Goal: Information Seeking & Learning: Learn about a topic

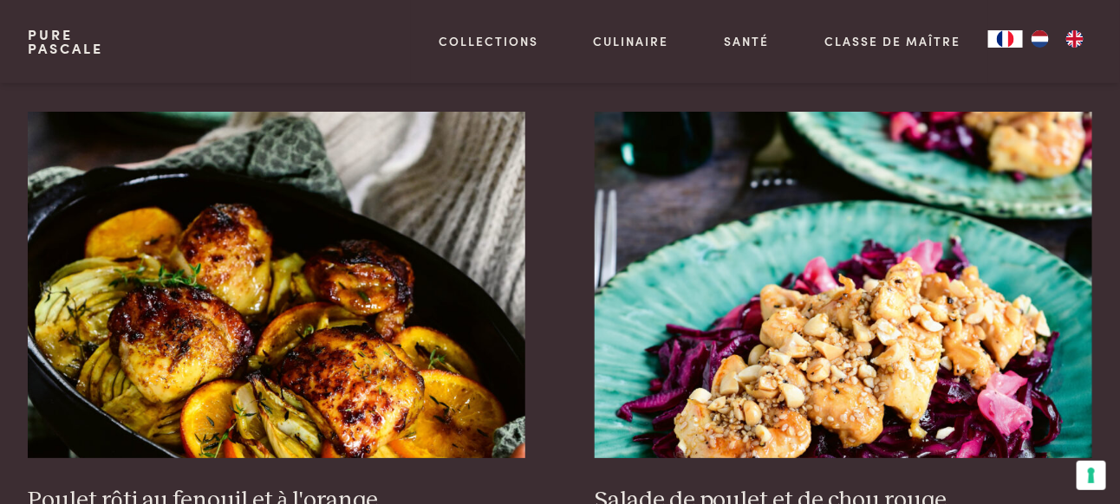
scroll to position [2068, 0]
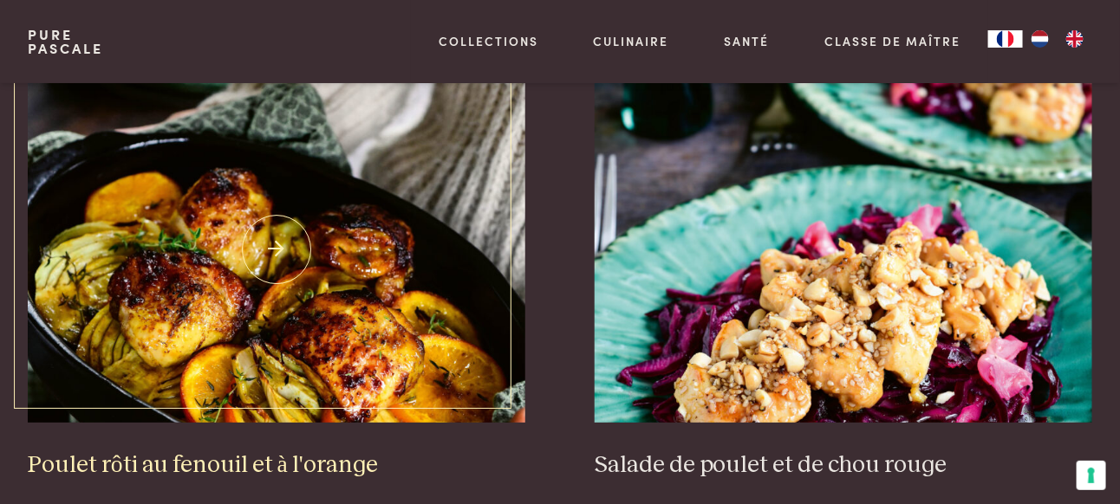
click at [245, 451] on h3 "Poulet rôti au fenouil et à l'orange" at bounding box center [276, 466] width 497 height 30
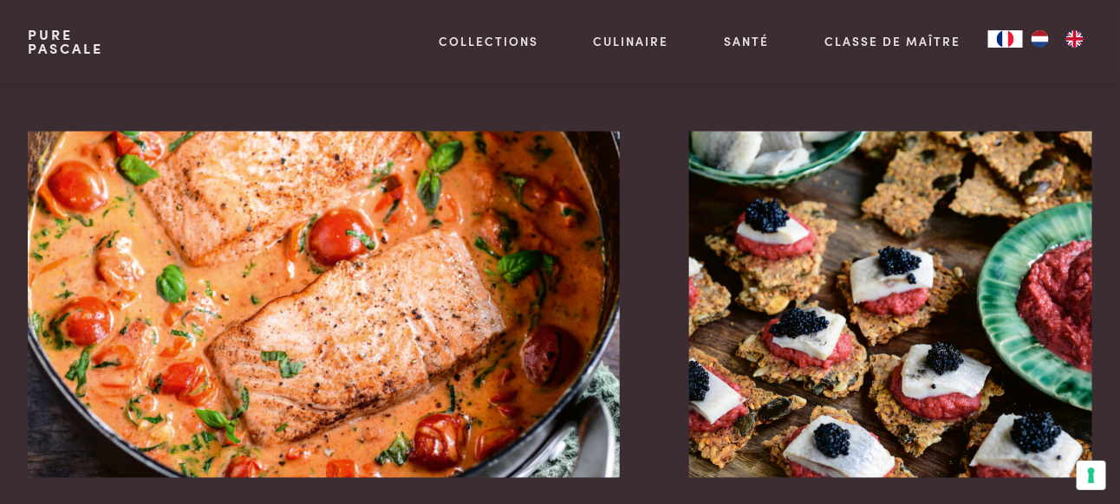
scroll to position [3032, 0]
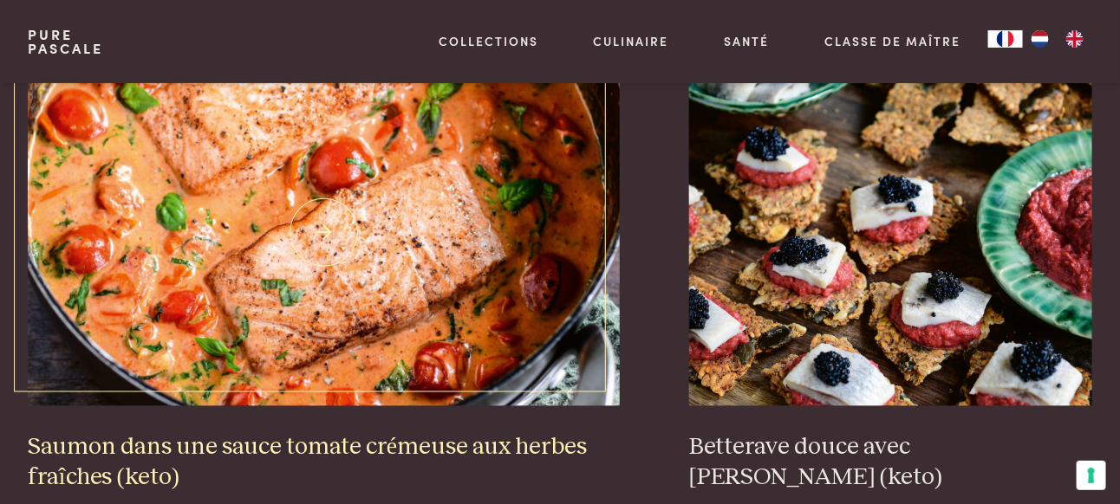
click at [423, 433] on h3 "Saumon dans une sauce tomate crémeuse aux herbes fraîches (keto)" at bounding box center [324, 463] width 592 height 60
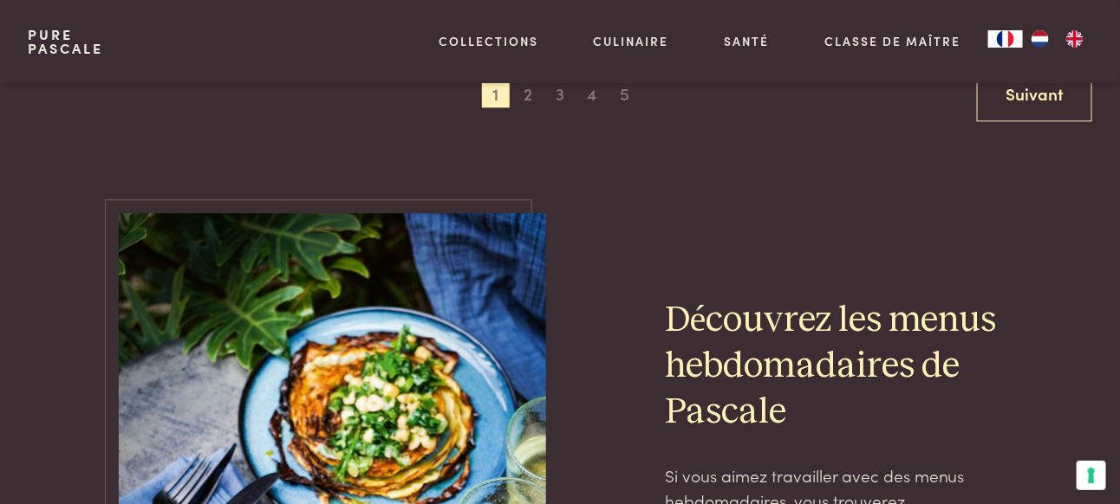
scroll to position [3481, 0]
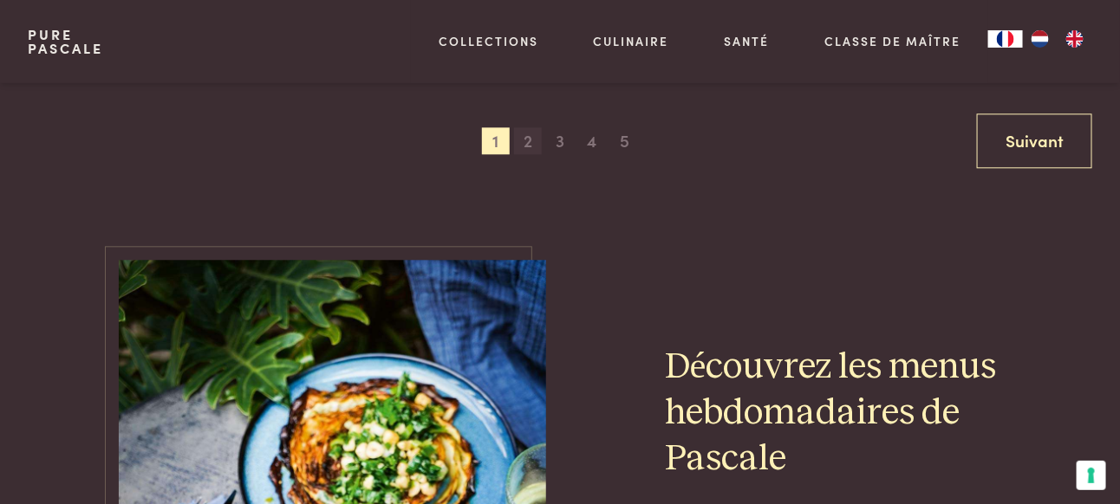
click at [523, 127] on span "2" at bounding box center [528, 141] width 28 height 28
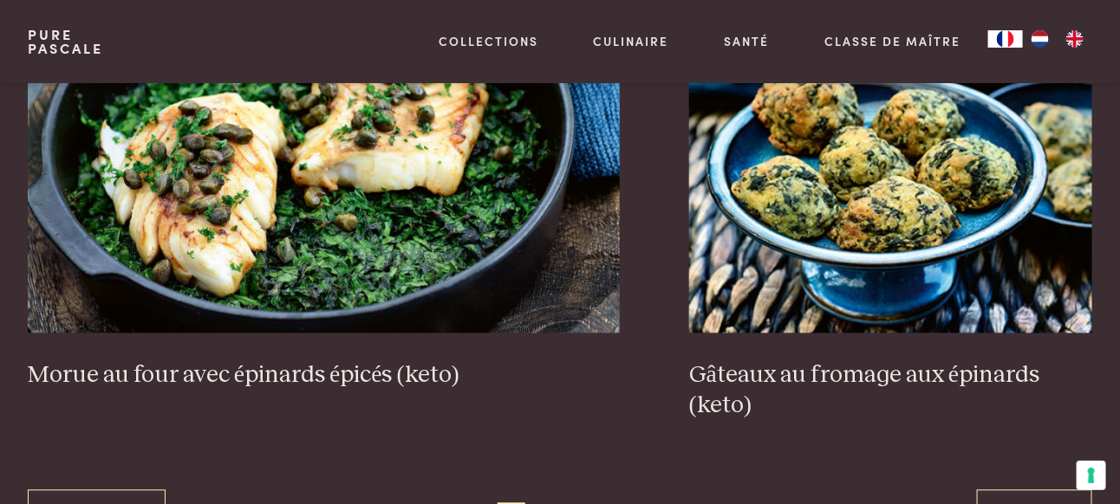
scroll to position [3221, 0]
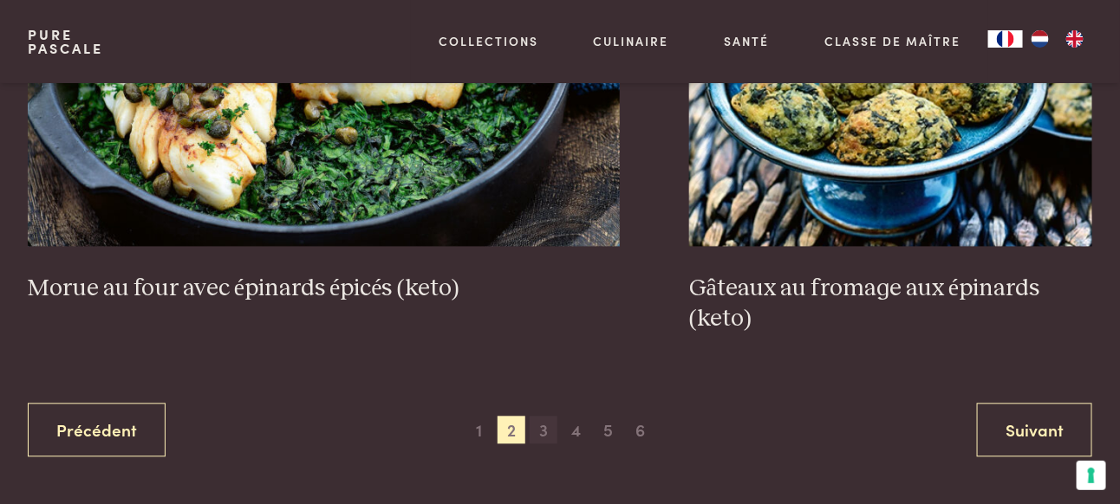
click at [546, 430] on span "3" at bounding box center [544, 431] width 28 height 28
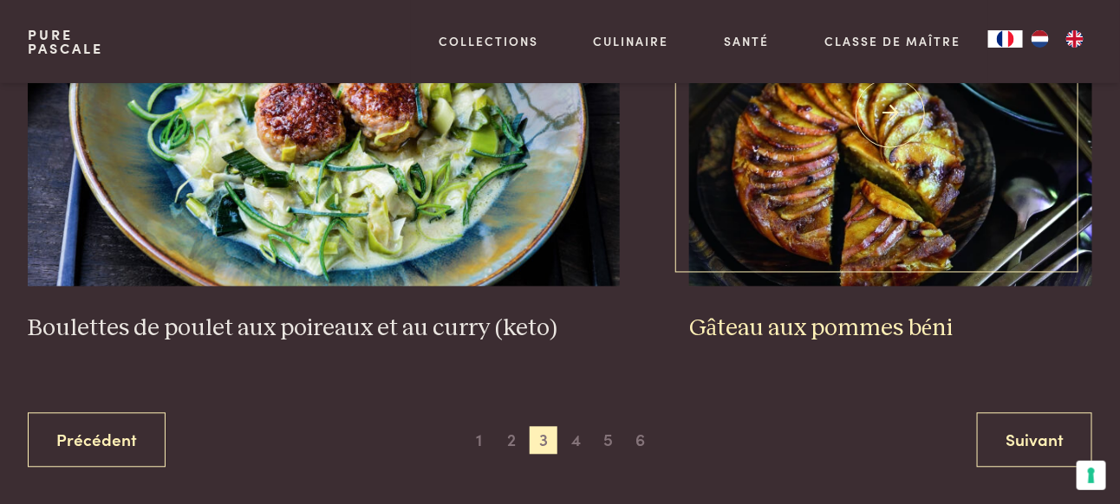
scroll to position [3394, 0]
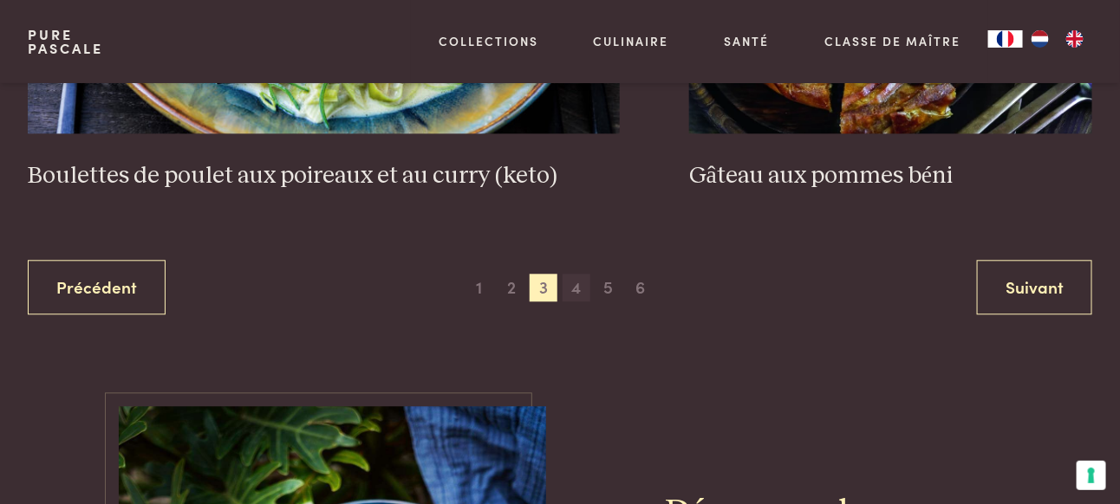
click at [574, 274] on span "4" at bounding box center [576, 288] width 28 height 28
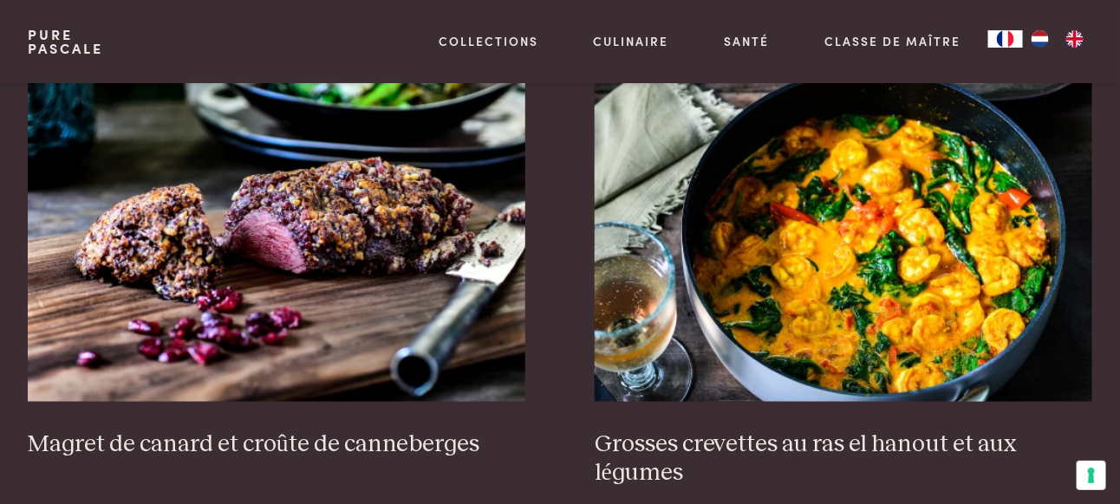
scroll to position [707, 0]
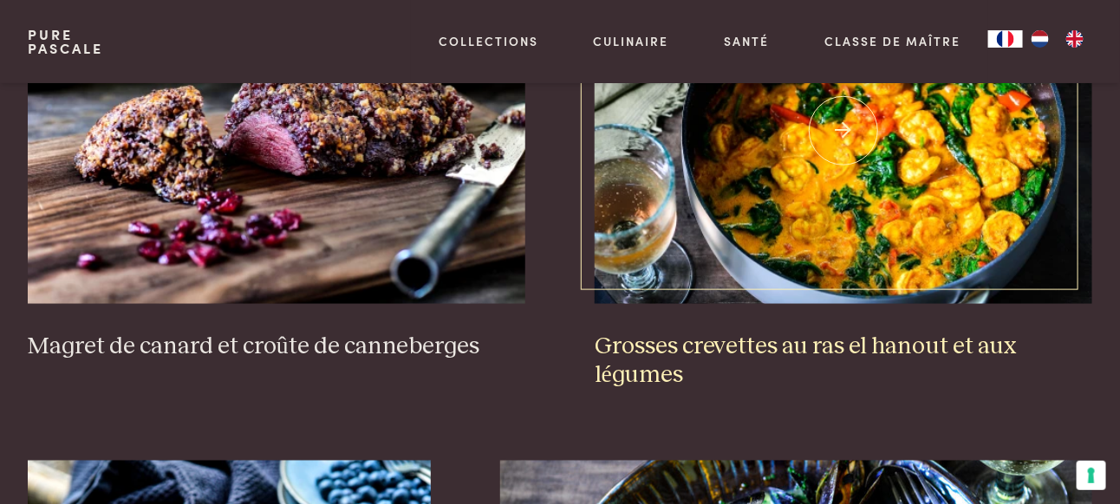
click at [850, 354] on h3 "Grosses crevettes au ras el hanout et aux légumes" at bounding box center [843, 362] width 497 height 60
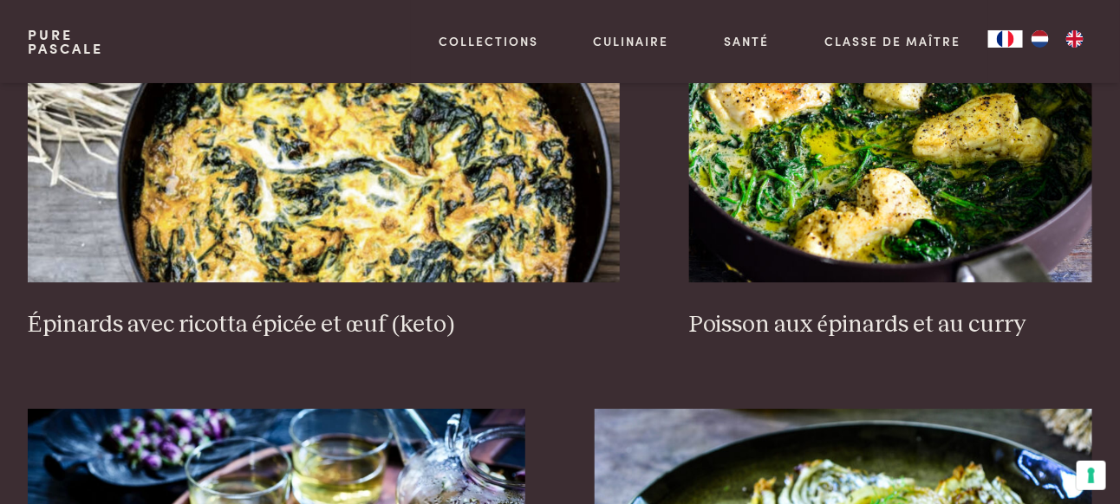
scroll to position [1744, 0]
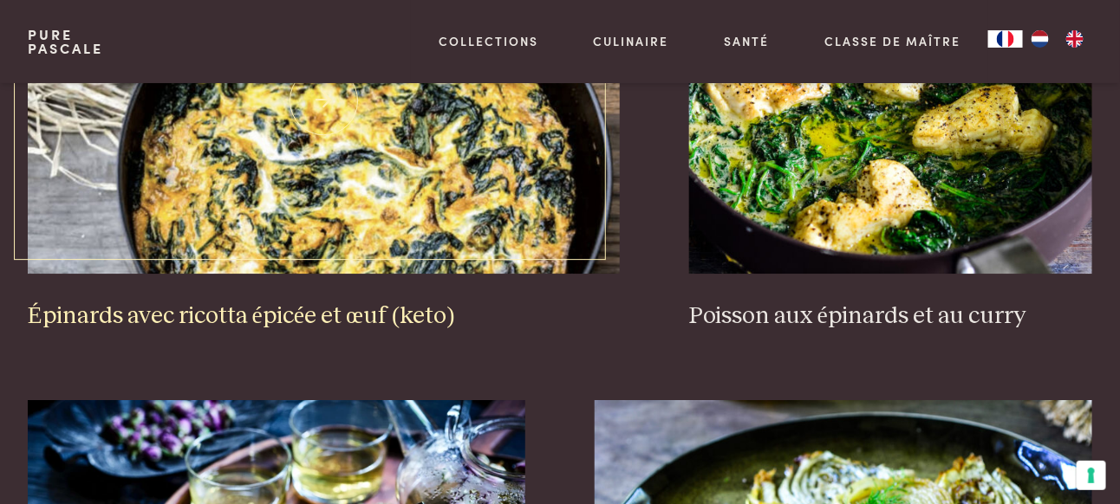
click at [213, 309] on h3 "Épinards avec ricotta épicée et œuf (keto)" at bounding box center [324, 317] width 592 height 30
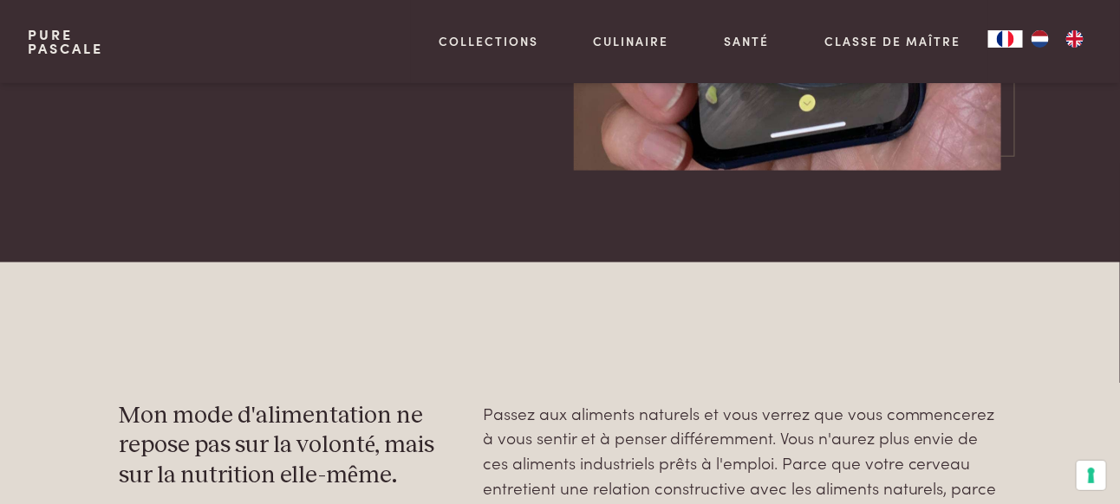
scroll to position [4912, 0]
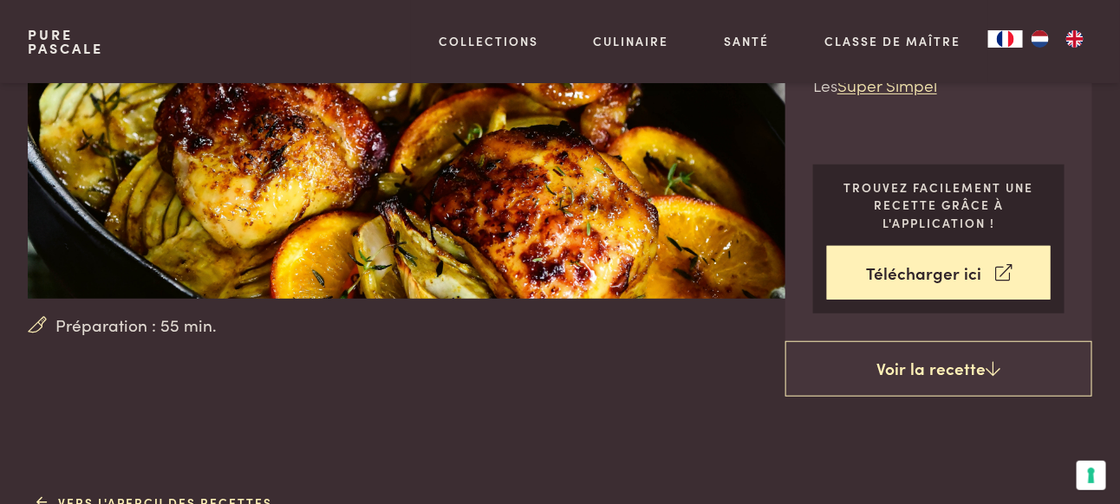
scroll to position [260, 0]
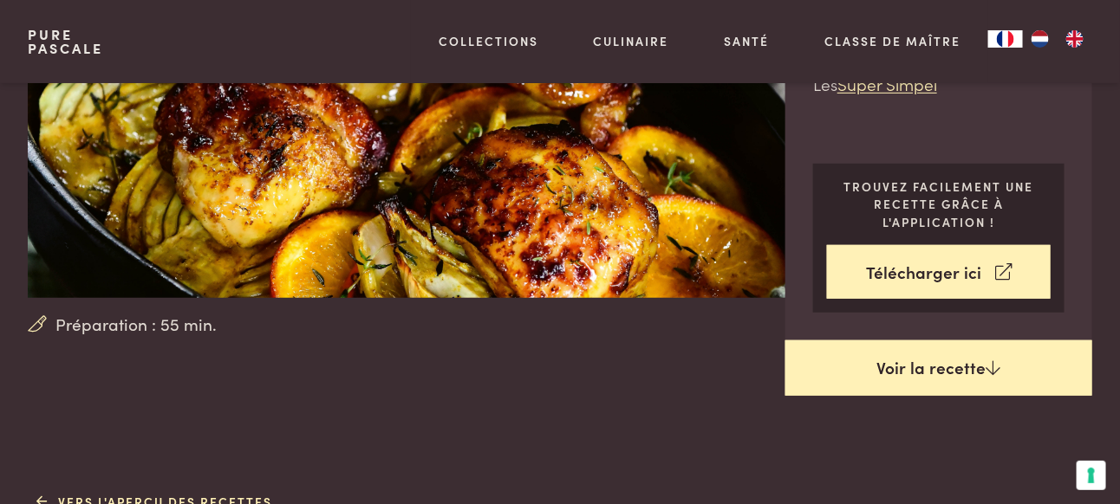
click at [946, 367] on link "Voir la recette" at bounding box center [938, 368] width 307 height 55
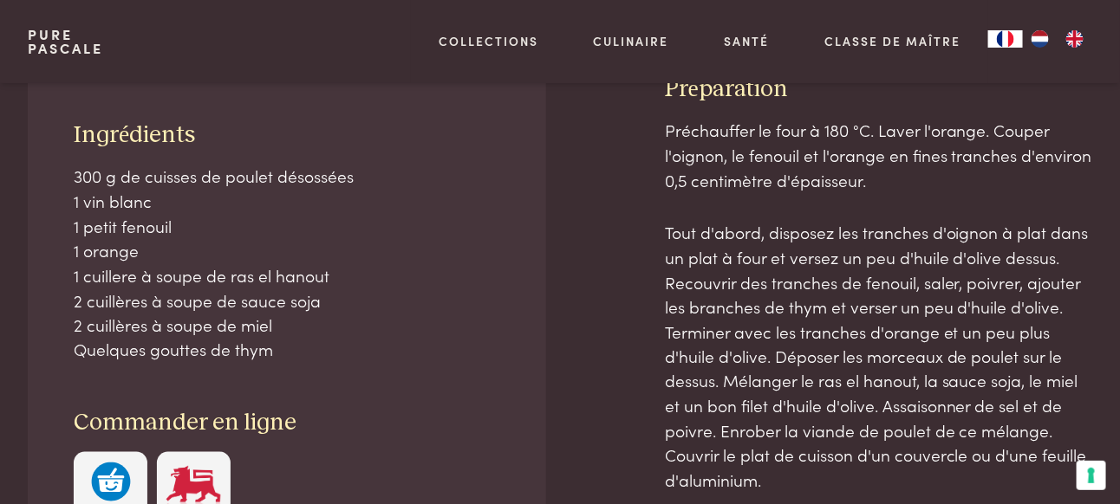
scroll to position [744, 0]
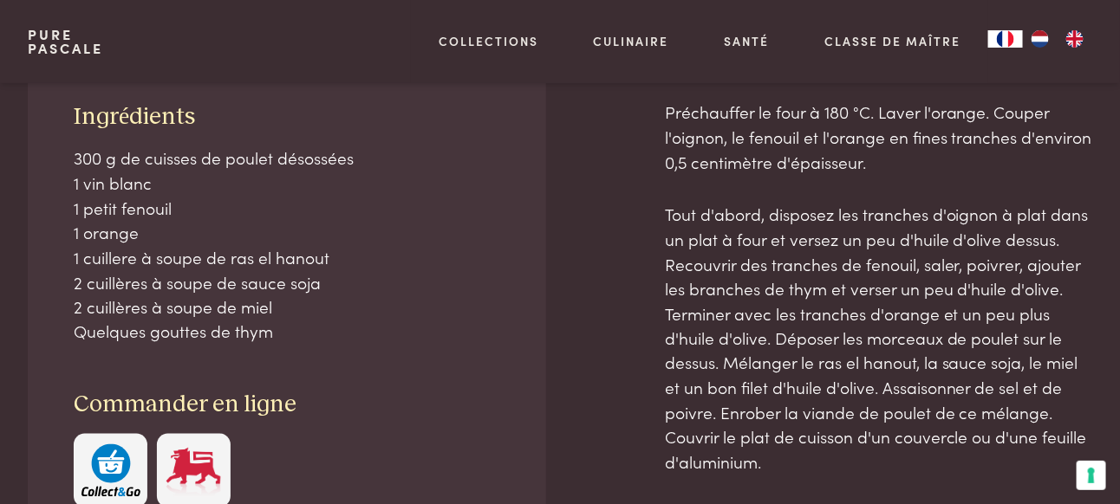
scroll to position [744, 0]
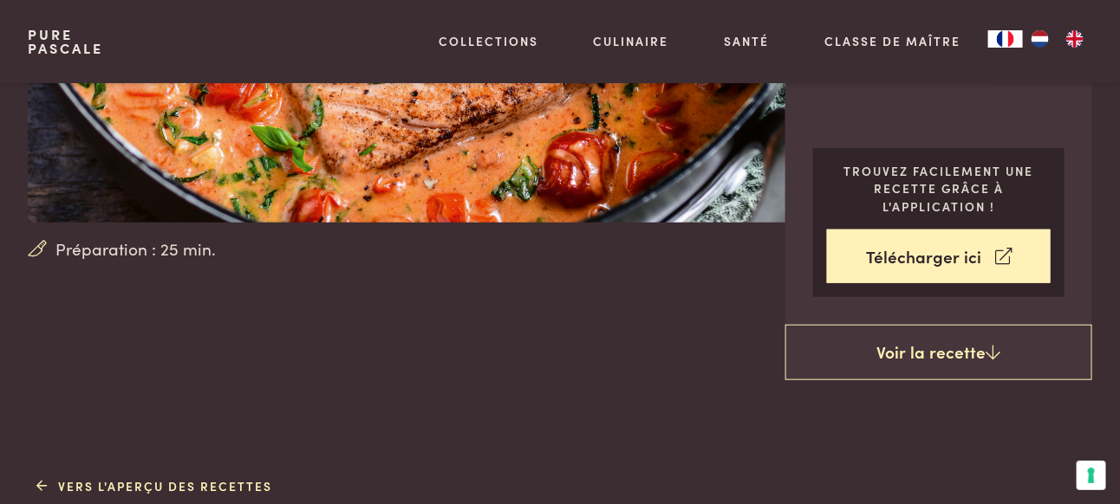
scroll to position [347, 0]
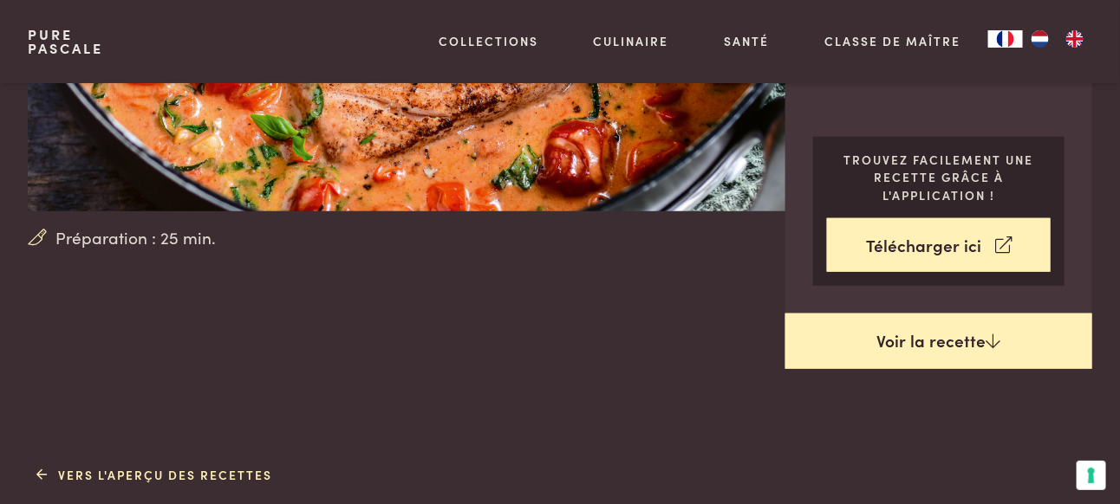
click at [920, 314] on link "Voir la recette" at bounding box center [938, 341] width 307 height 55
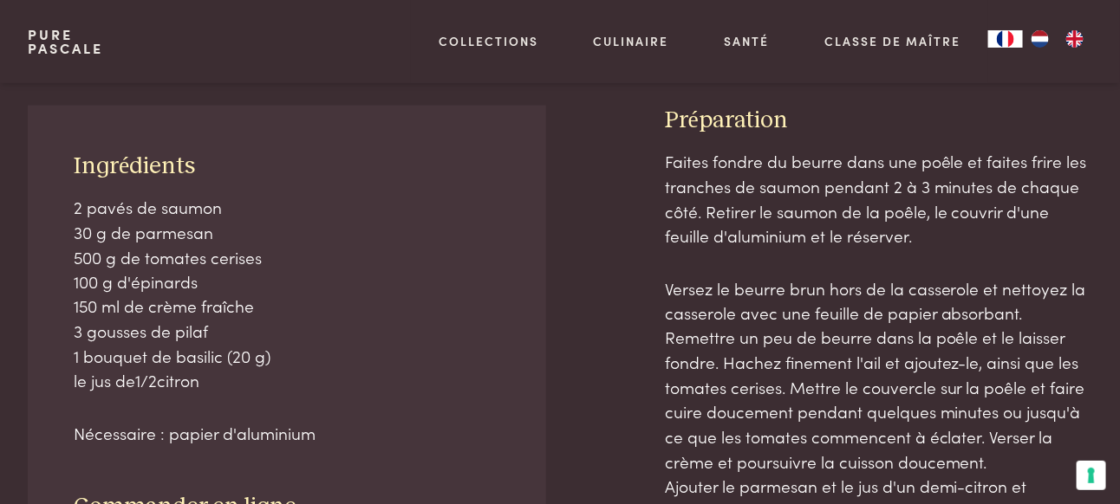
scroll to position [774, 0]
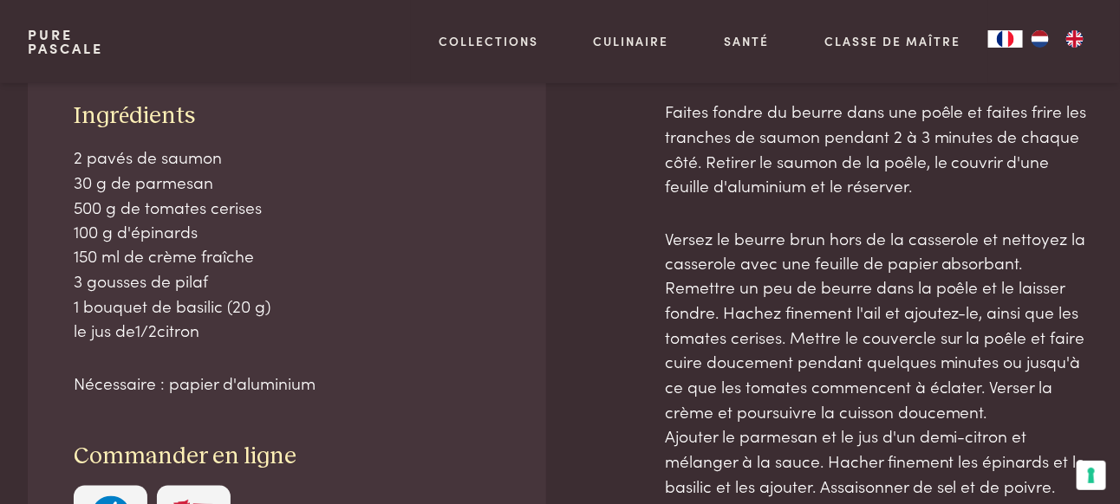
scroll to position [861, 0]
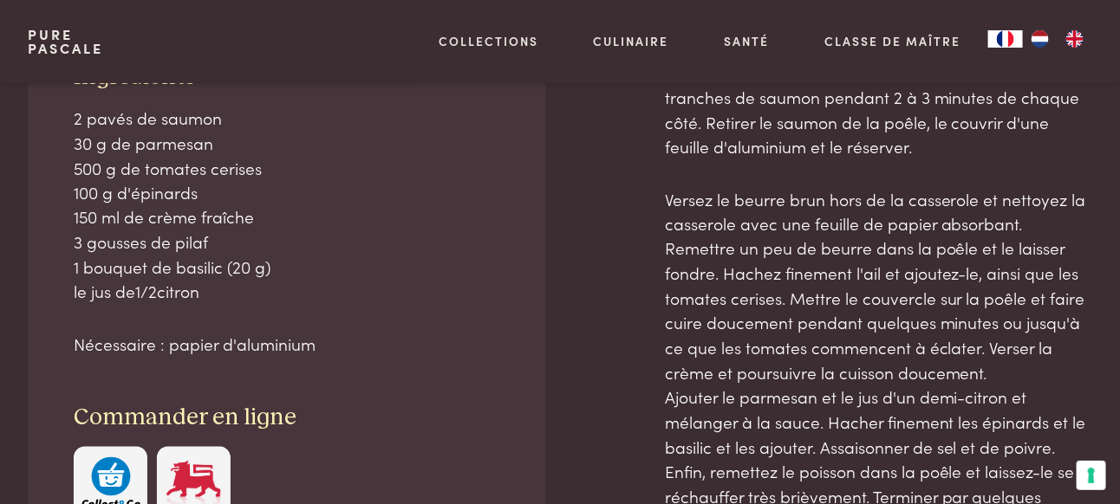
scroll to position [774, 0]
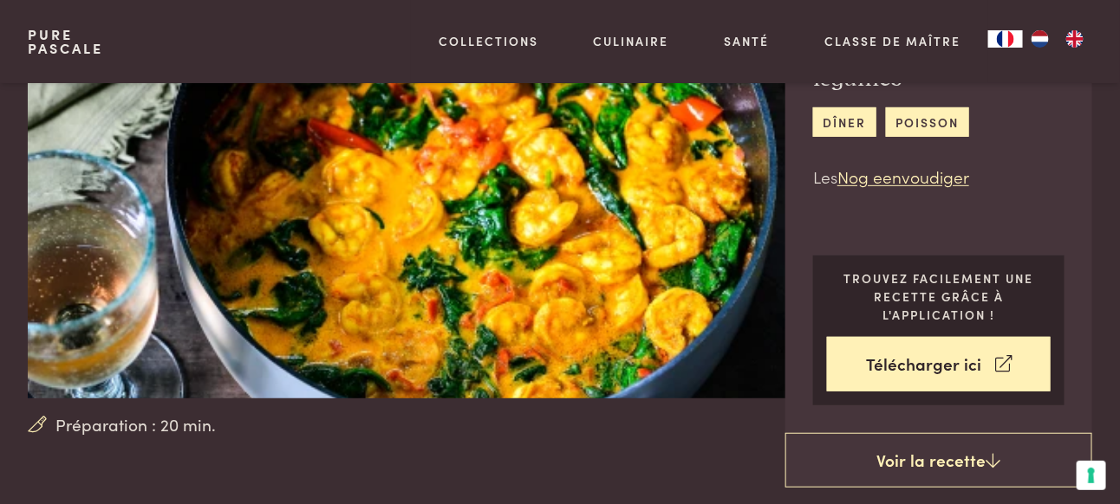
scroll to position [173, 0]
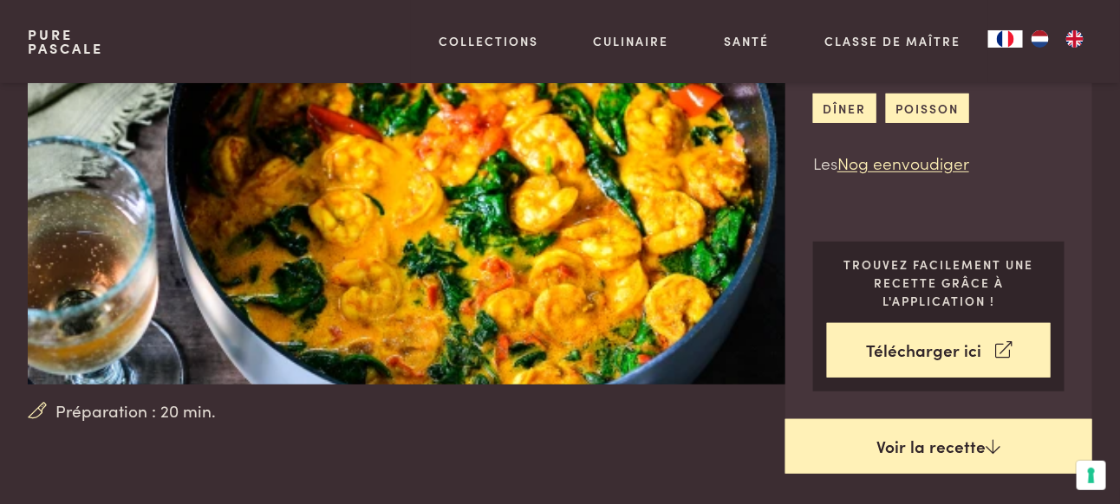
click at [916, 430] on link "Voir la recette" at bounding box center [938, 446] width 307 height 55
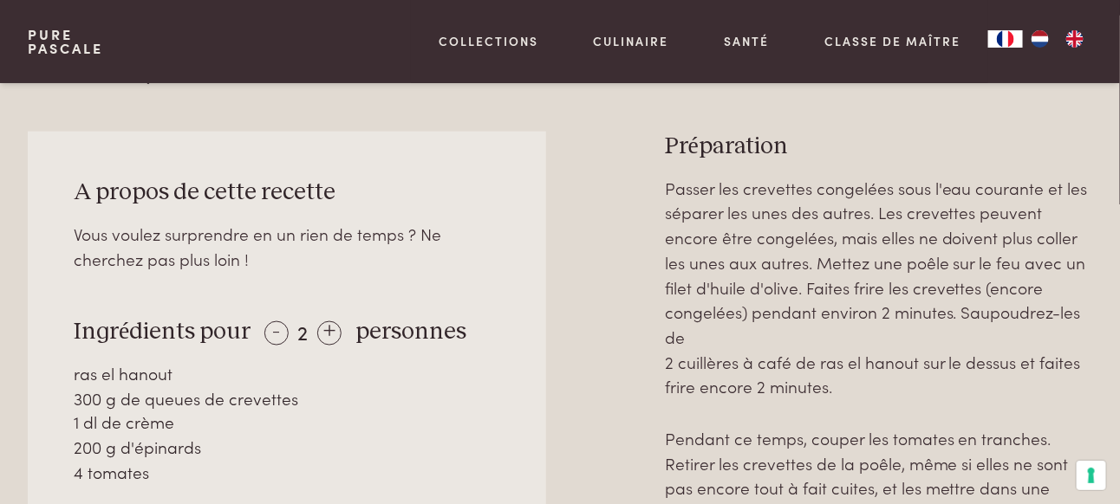
scroll to position [691, 0]
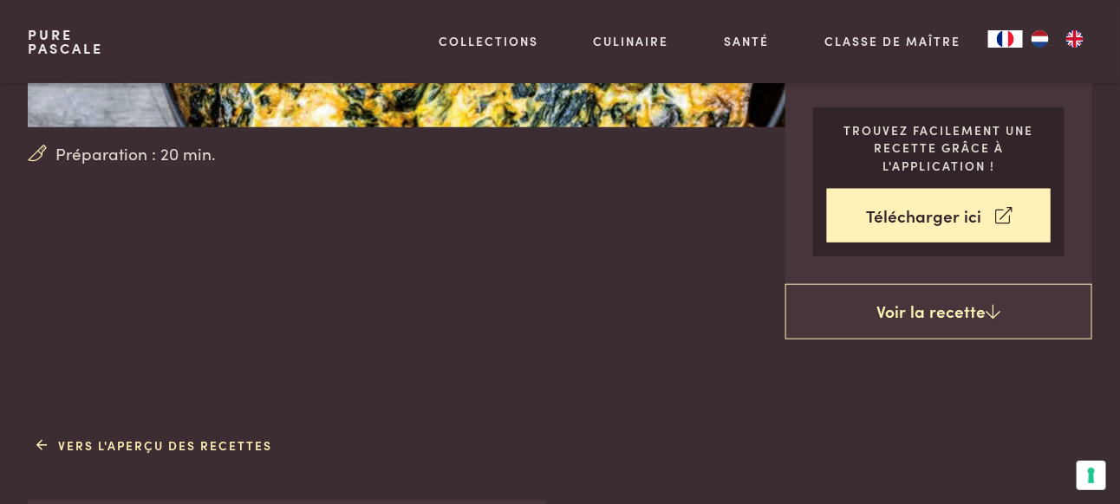
scroll to position [435, 0]
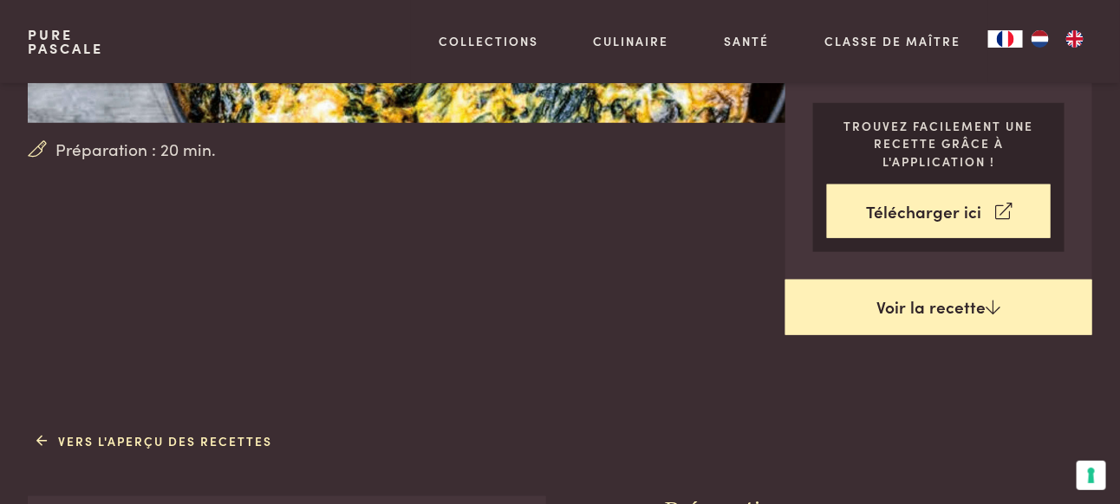
click at [935, 302] on link "Voir la recette" at bounding box center [938, 307] width 307 height 55
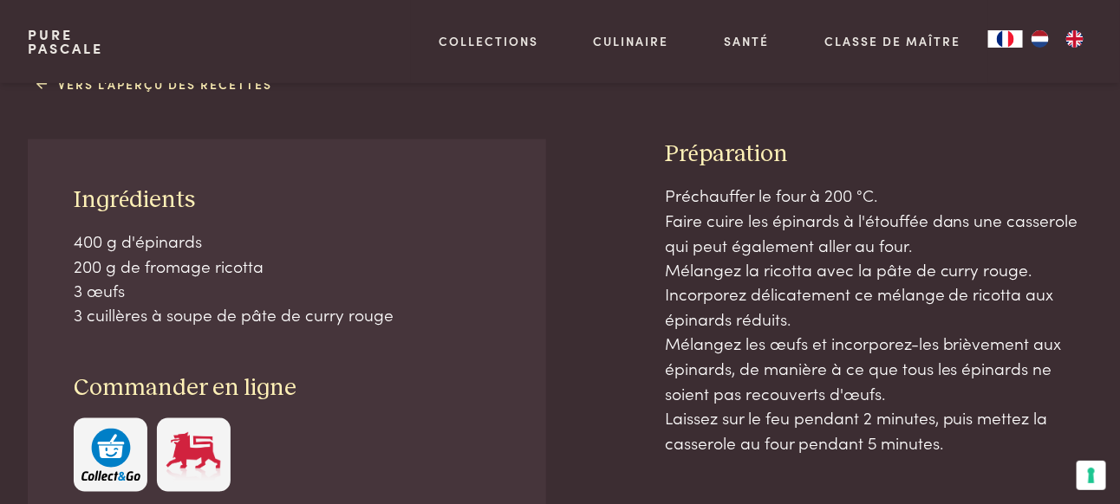
scroll to position [857, 0]
